Goal: Transaction & Acquisition: Download file/media

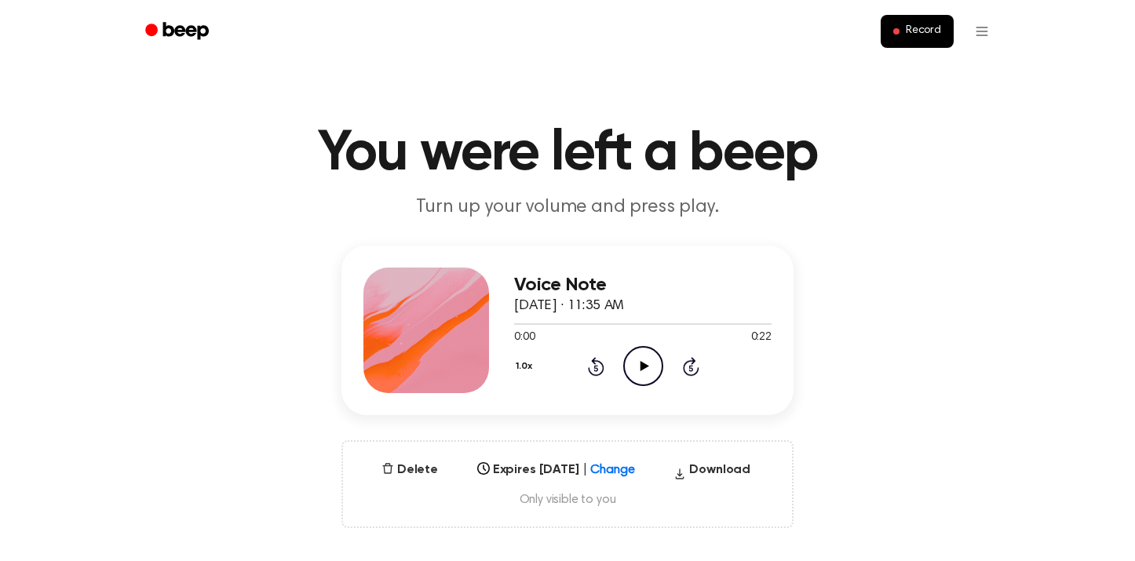
click at [629, 359] on icon "Play Audio" at bounding box center [643, 366] width 40 height 40
click at [757, 322] on div at bounding box center [642, 323] width 257 height 13
click at [828, 385] on div "Voice Note [DATE] · 11:35 AM 0:22 0:22 Your browser does not support the [objec…" at bounding box center [567, 387] width 1097 height 282
click at [635, 377] on icon "Play Audio" at bounding box center [643, 366] width 40 height 40
drag, startPoint x: 611, startPoint y: 320, endPoint x: 548, endPoint y: 320, distance: 63.6
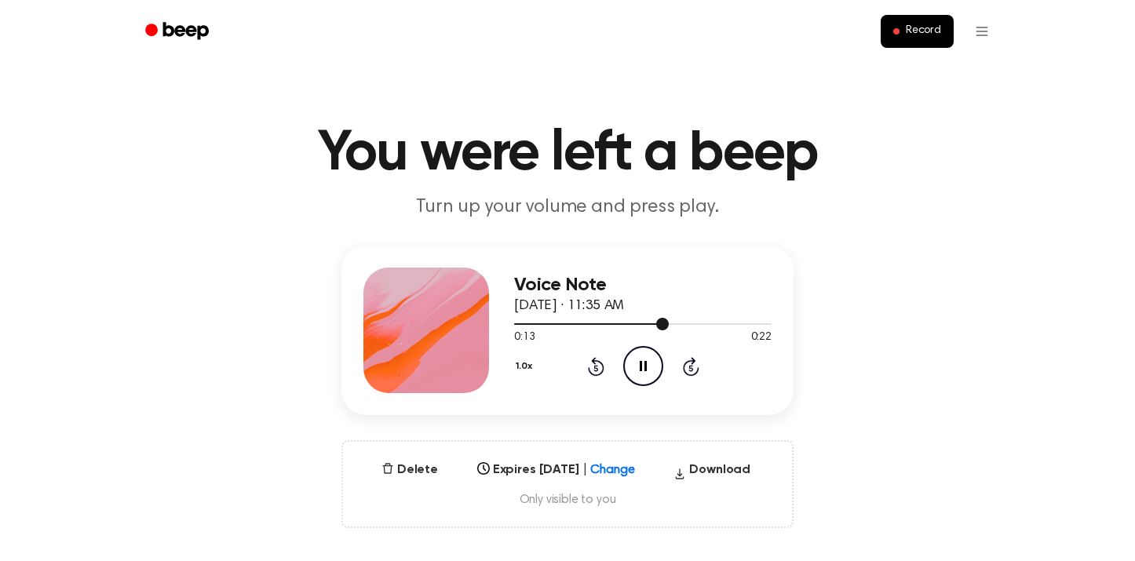
click at [548, 320] on div at bounding box center [642, 323] width 257 height 13
drag, startPoint x: 533, startPoint y: 322, endPoint x: 431, endPoint y: 328, distance: 102.2
click at [431, 328] on div "Voice Note [DATE] · 11:35 AM 0:08 0:22 Your browser does not support the [objec…" at bounding box center [567, 330] width 452 height 169
click at [543, 322] on div at bounding box center [642, 323] width 257 height 13
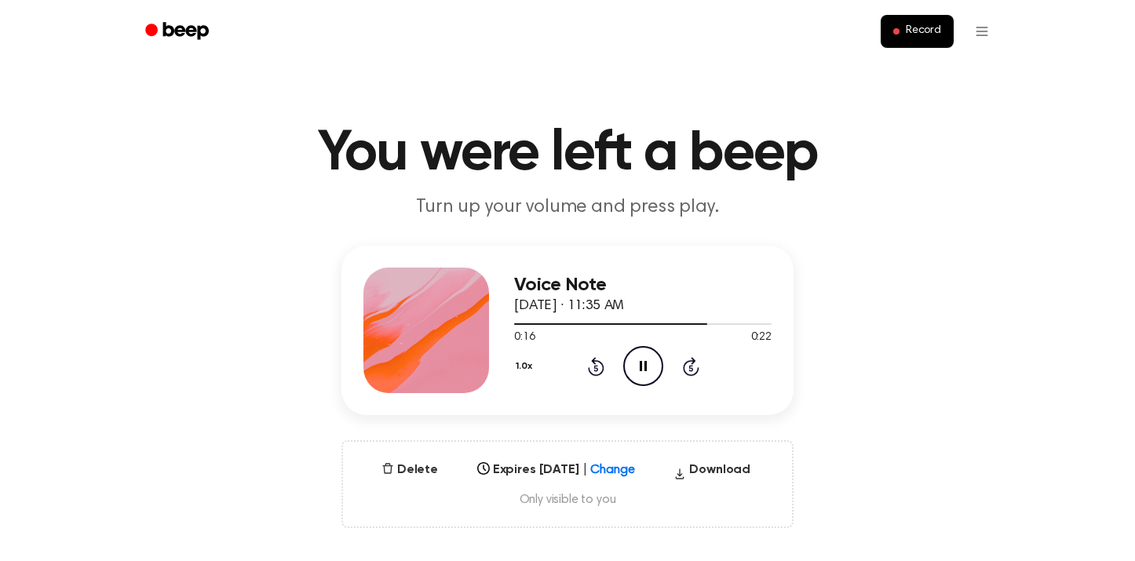
click at [803, 354] on div "Voice Note [DATE] · 11:35 AM 0:16 0:22 Your browser does not support the [objec…" at bounding box center [567, 387] width 1097 height 282
click at [733, 471] on button "Download" at bounding box center [711, 473] width 89 height 25
click at [697, 475] on button "Download" at bounding box center [711, 473] width 89 height 25
